Goal: Information Seeking & Learning: Learn about a topic

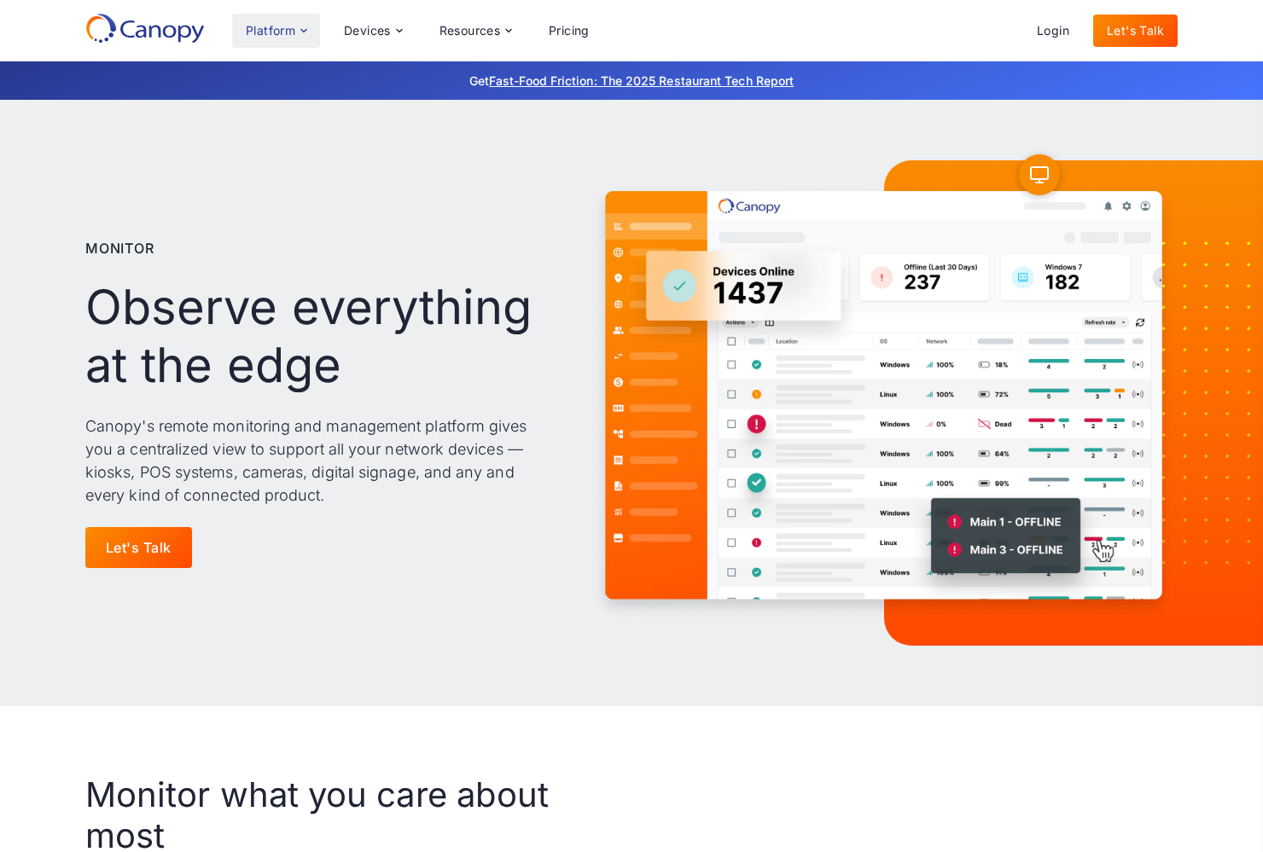
click at [291, 26] on div "Platform" at bounding box center [270, 31] width 49 height 12
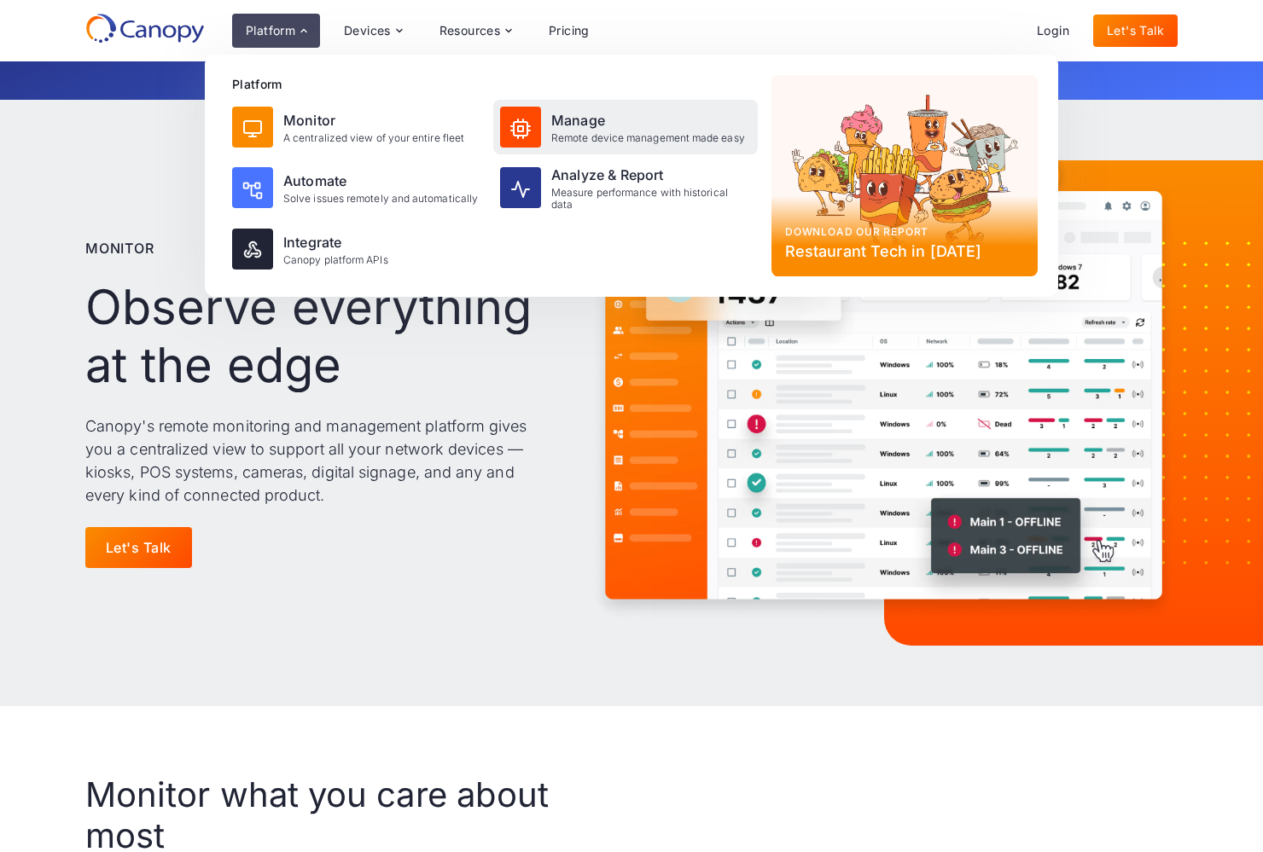
click at [561, 129] on div "Manage" at bounding box center [648, 120] width 194 height 20
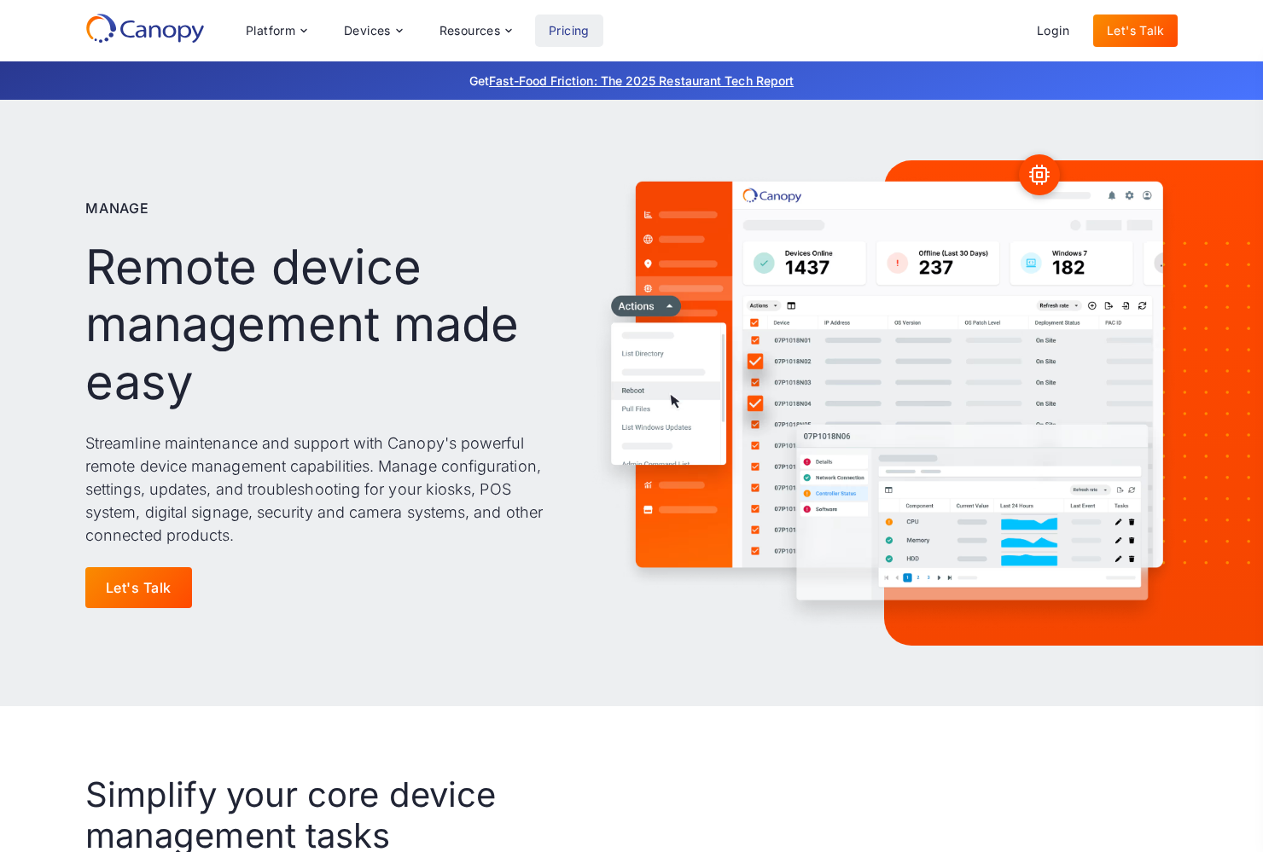
click at [584, 31] on link "Pricing" at bounding box center [569, 31] width 68 height 32
